Goal: Complete application form

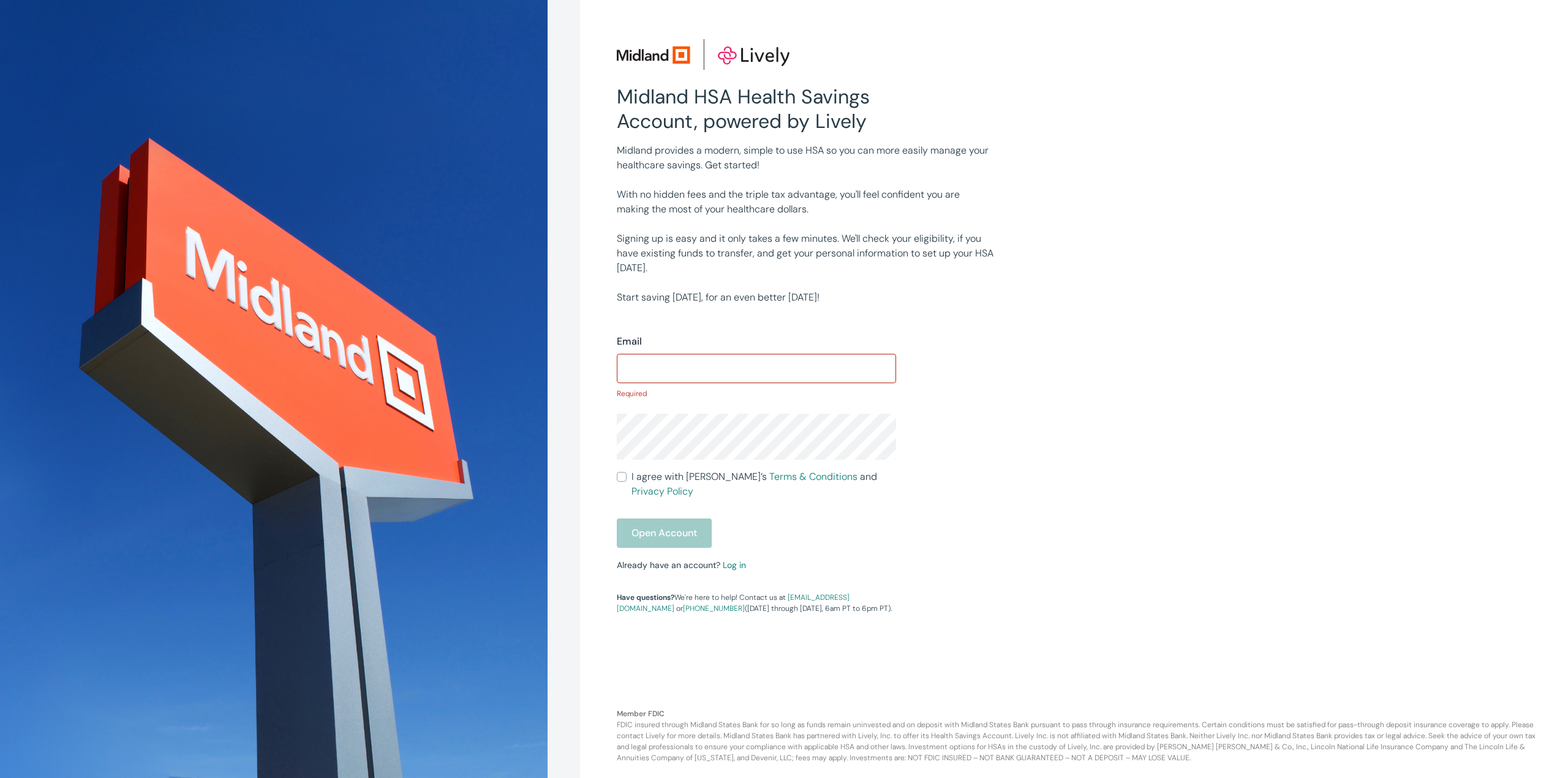
click at [675, 501] on form "Email ​ Required I agree with Lively’s Terms & Conditions and Privacy Policy Op…" at bounding box center [756, 441] width 279 height 214
click at [785, 404] on form "Email ​ Required I agree with Lively’s Terms & Conditions and Privacy Policy Op…" at bounding box center [756, 441] width 279 height 214
click at [617, 482] on input "I agree with Lively’s Terms & Conditions and Privacy Policy" at bounding box center [621, 477] width 10 height 10
checkbox input "true"
click at [668, 363] on input "Email" at bounding box center [756, 369] width 279 height 24
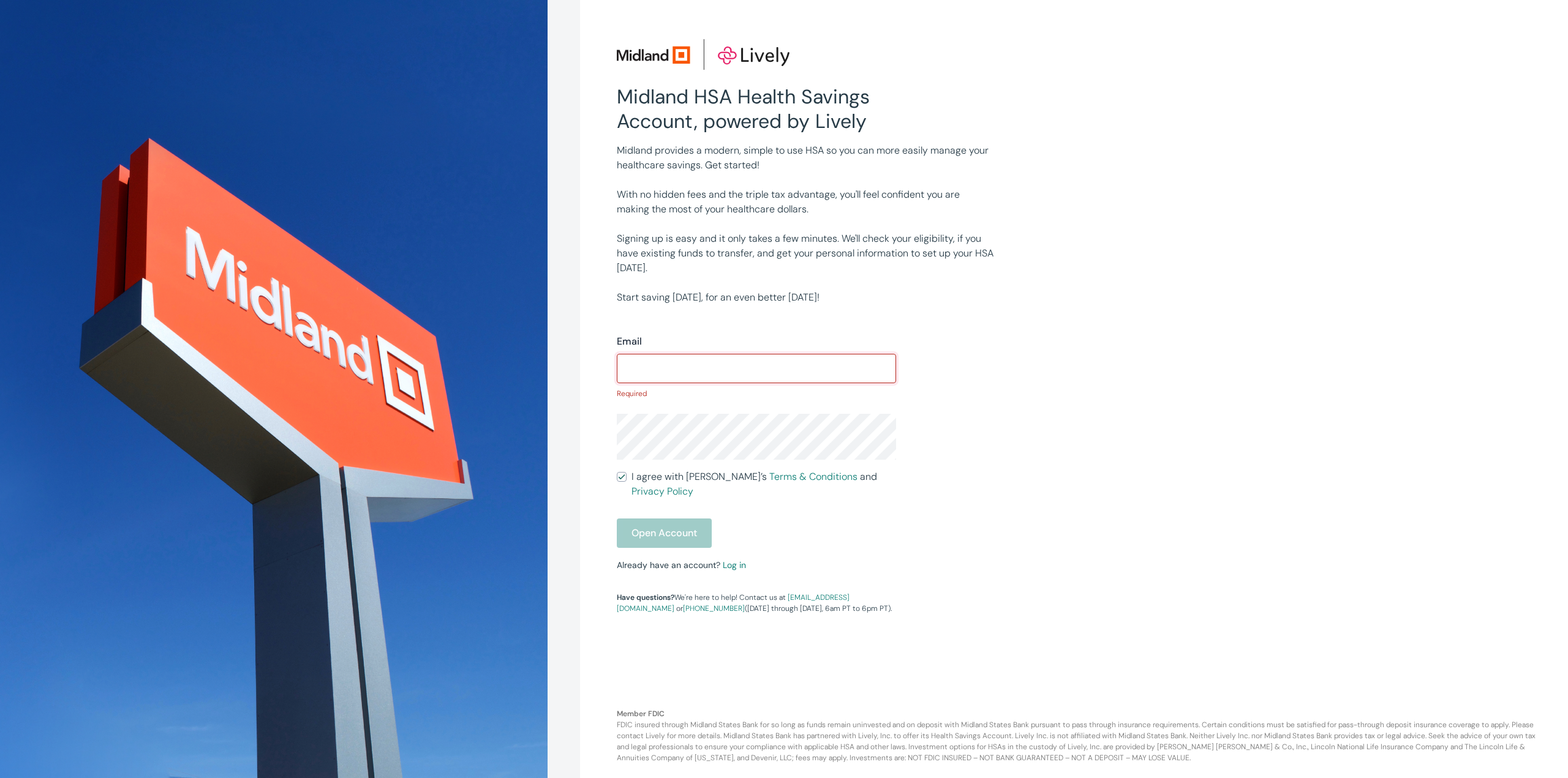
click at [979, 359] on div "Email ​ Required I agree with Lively’s Terms & Conditions and Privacy Policy Op…" at bounding box center [895, 460] width 588 height 309
click at [641, 521] on div "Open Account" at bounding box center [756, 534] width 279 height 30
click at [678, 366] on input "Email" at bounding box center [756, 369] width 279 height 24
